Goal: Information Seeking & Learning: Learn about a topic

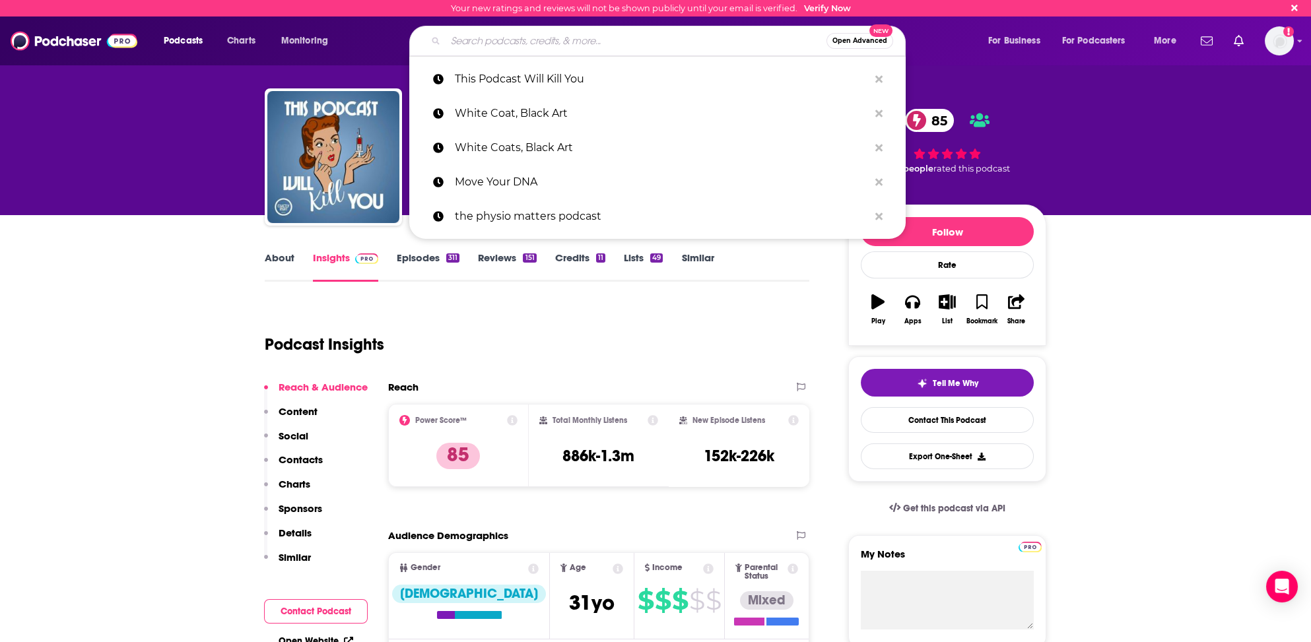
click at [473, 40] on input "Search podcasts, credits, & more..." at bounding box center [635, 40] width 381 height 21
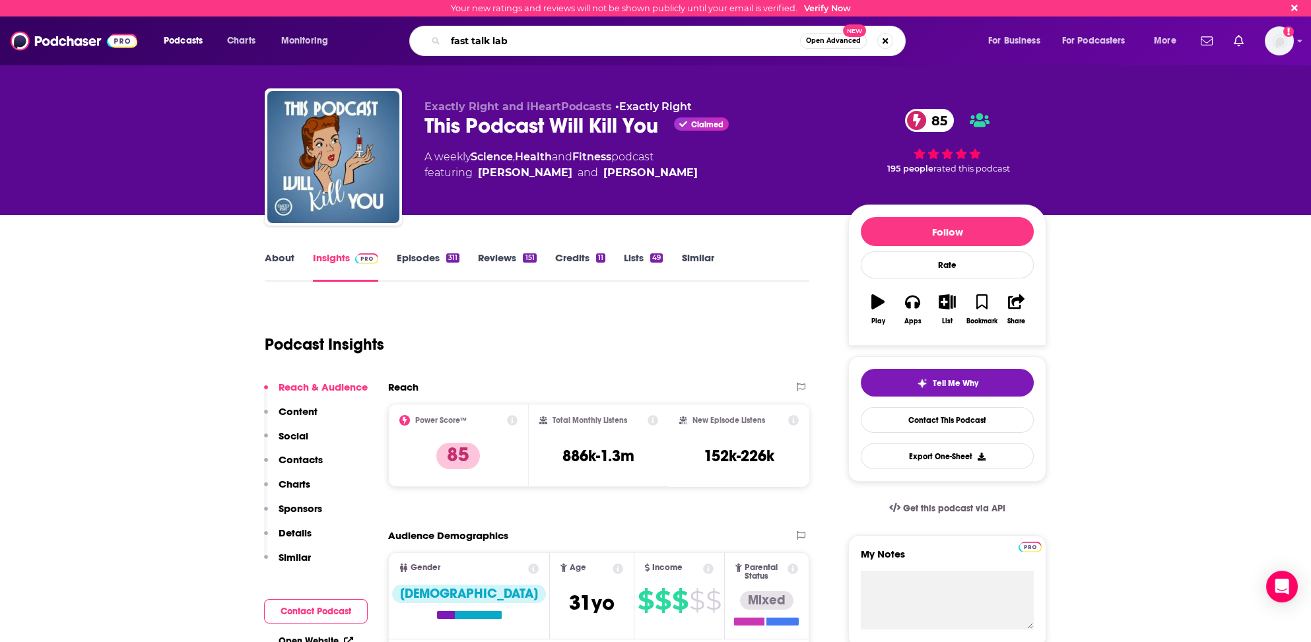
type input "fast talk labs"
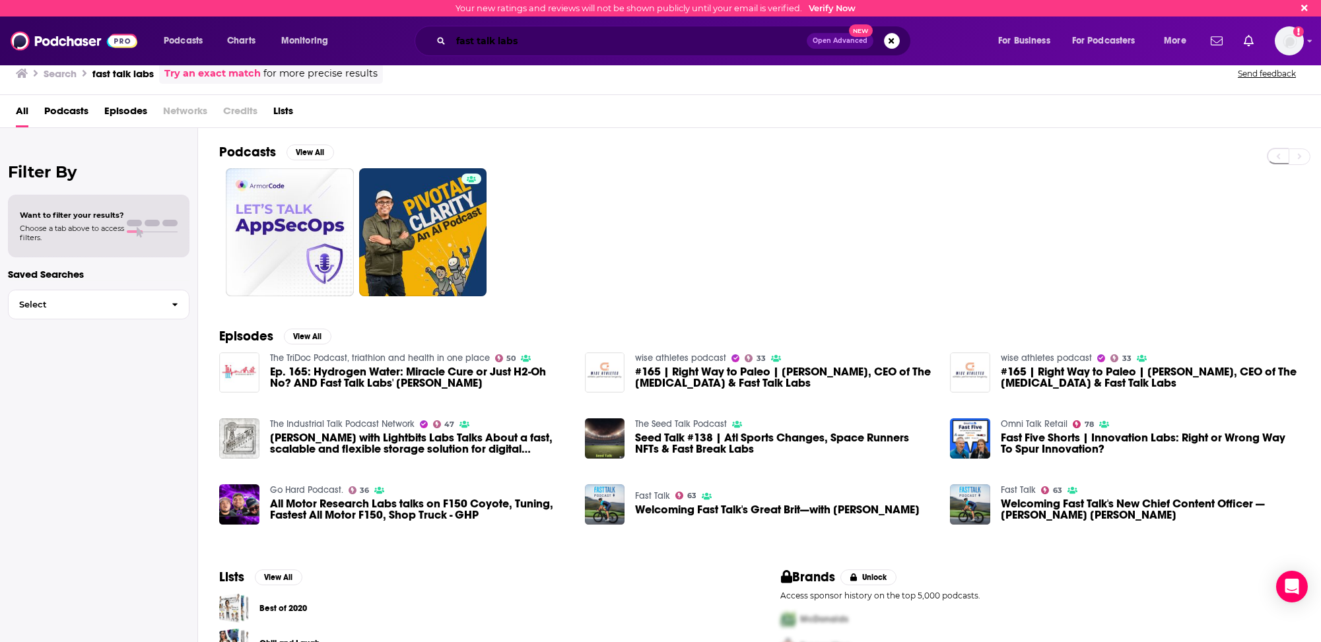
click at [520, 40] on input "fast talk labs" at bounding box center [629, 40] width 356 height 21
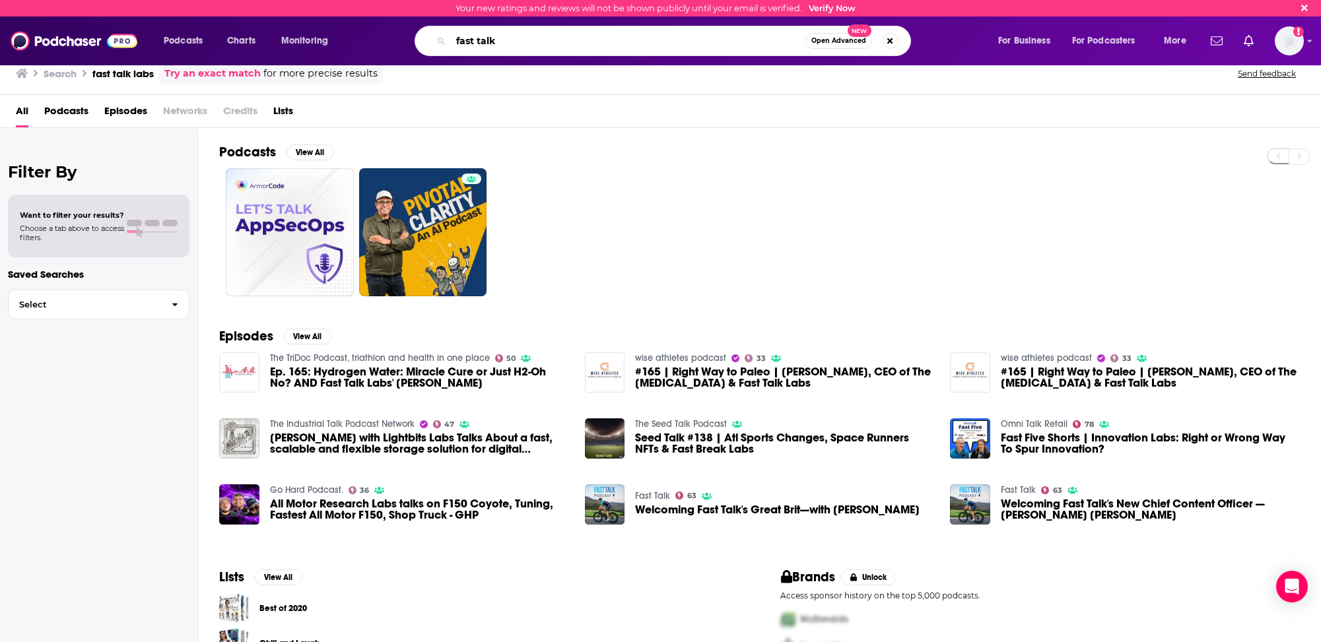
type input "fast talk"
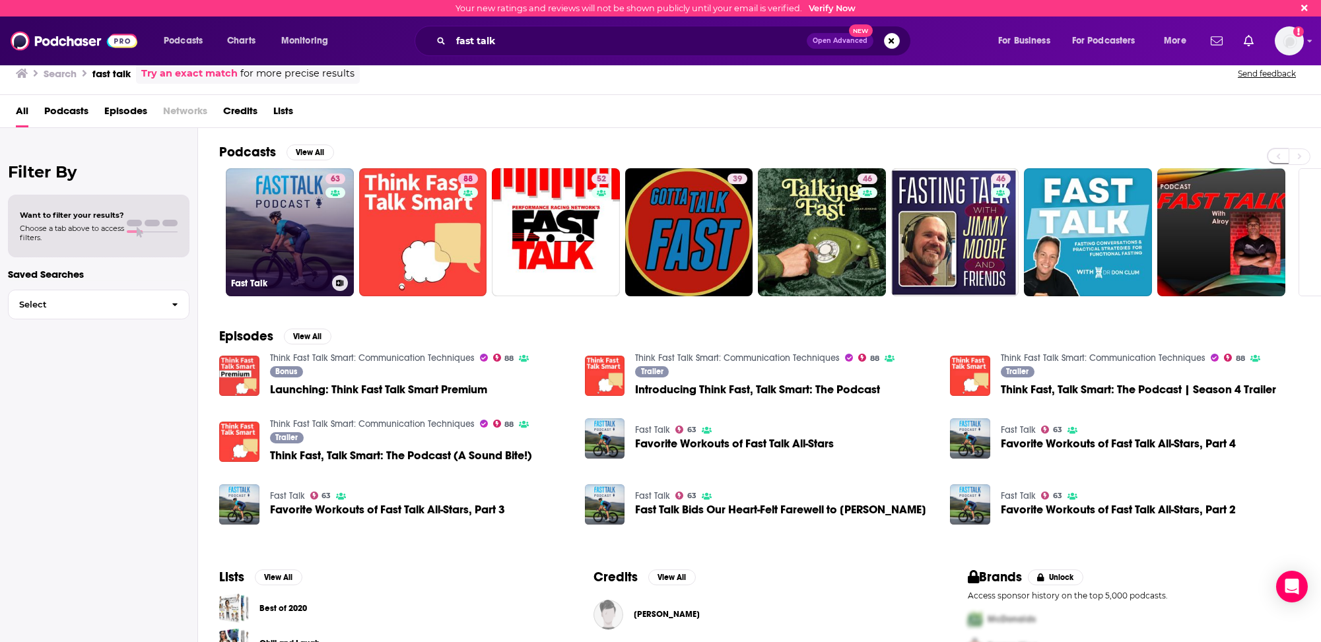
click at [302, 250] on link "63 Fast Talk" at bounding box center [290, 232] width 128 height 128
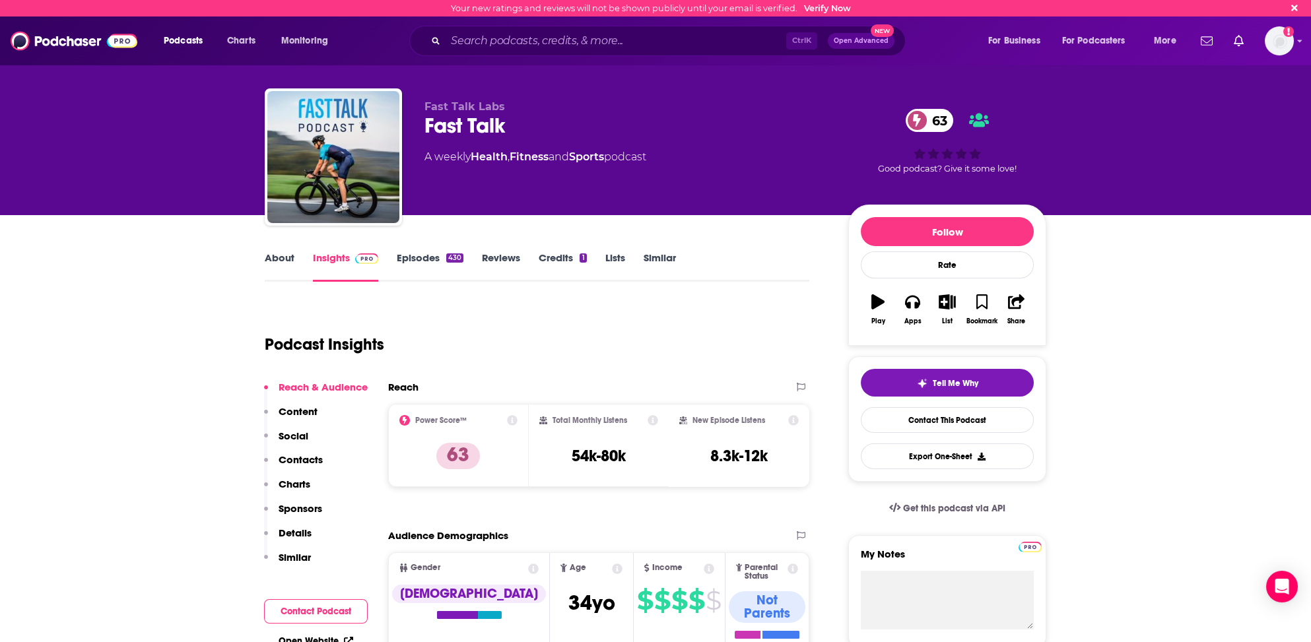
click at [270, 259] on link "About" at bounding box center [280, 266] width 30 height 30
